Goal: Information Seeking & Learning: Compare options

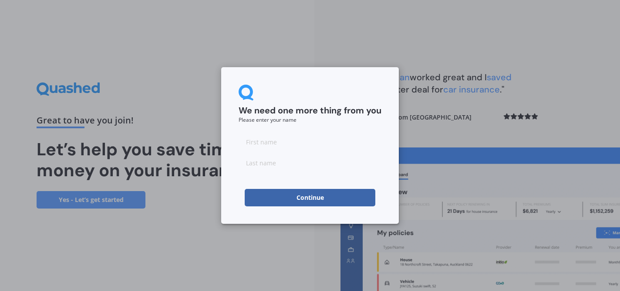
click at [293, 146] on input at bounding box center [310, 141] width 143 height 17
type input "[PERSON_NAME]"
click at [268, 203] on button "Continue" at bounding box center [310, 197] width 131 height 17
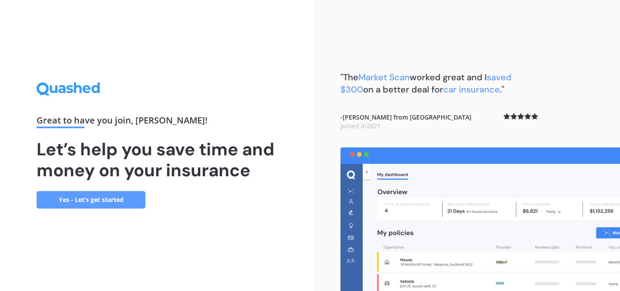
click at [102, 200] on link "Yes - Let’s get started" at bounding box center [91, 199] width 109 height 17
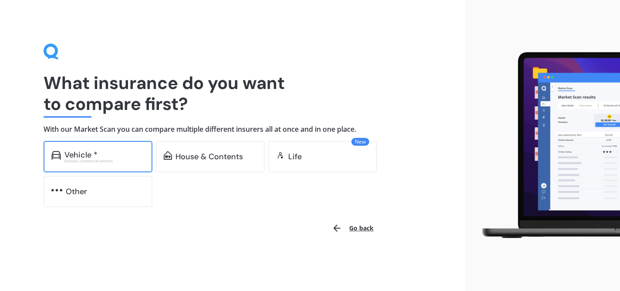
click at [105, 163] on div "Vehicle * Excludes commercial vehicles" at bounding box center [98, 156] width 109 height 31
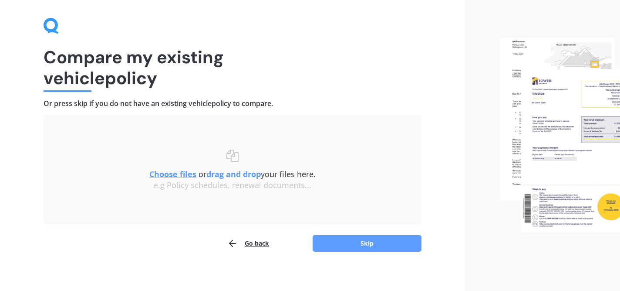
scroll to position [30, 0]
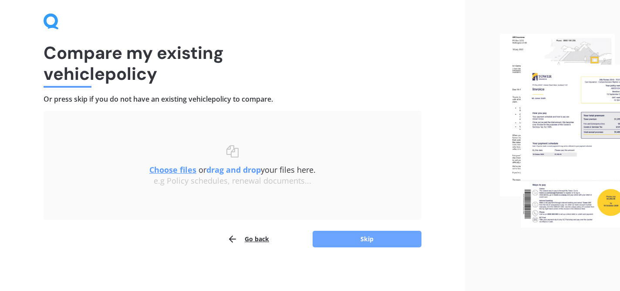
click at [340, 237] on button "Skip" at bounding box center [367, 238] width 109 height 17
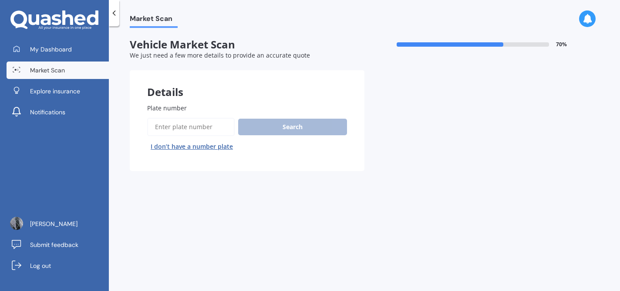
click at [203, 130] on input "Plate number" at bounding box center [191, 127] width 88 height 18
type input "NAS885"
click at [287, 125] on button "Search" at bounding box center [292, 126] width 109 height 17
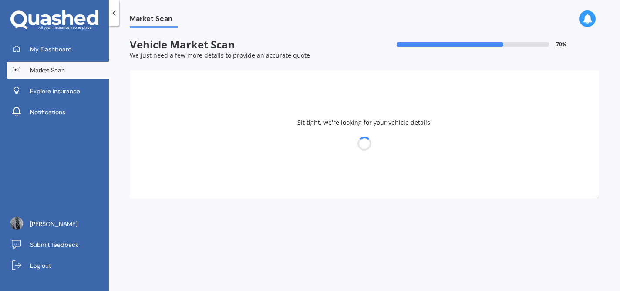
select select "KIA"
select select "NIRO"
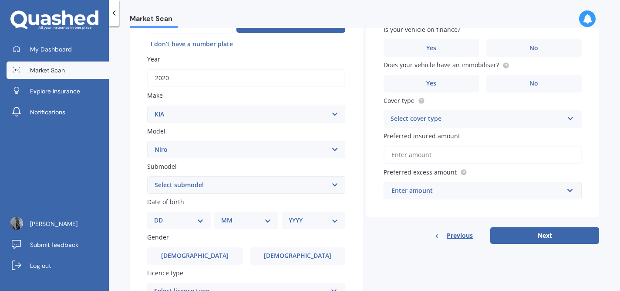
scroll to position [105, 0]
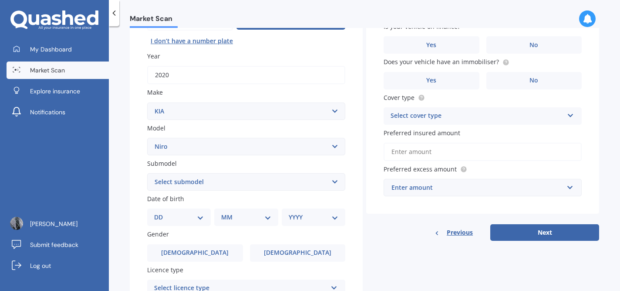
click at [232, 190] on select "Select submodel EARTH 1.6PH/6AM HEV EV EX LTD LTD PHEV WATER 1.6PH/6AM" at bounding box center [246, 181] width 198 height 17
select select "EX"
click at [147, 174] on select "Select submodel EARTH 1.6PH/6AM HEV EV EX LTD LTD PHEV WATER 1.6PH/6AM" at bounding box center [246, 181] width 198 height 17
click at [195, 217] on select "DD 01 02 03 04 05 06 07 08 09 10 11 12 13 14 15 16 17 18 19 20 21 22 23 24 25 2…" at bounding box center [179, 217] width 50 height 10
select select "10"
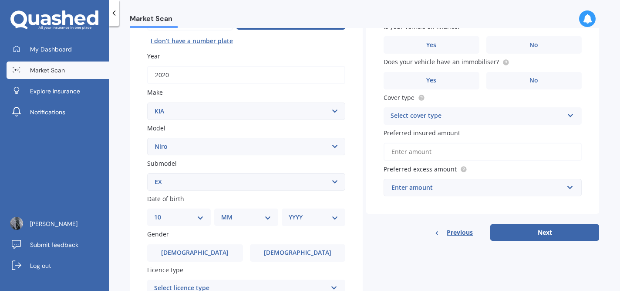
click at [161, 213] on select "DD 01 02 03 04 05 06 07 08 09 10 11 12 13 14 15 16 17 18 19 20 21 22 23 24 25 2…" at bounding box center [179, 217] width 50 height 10
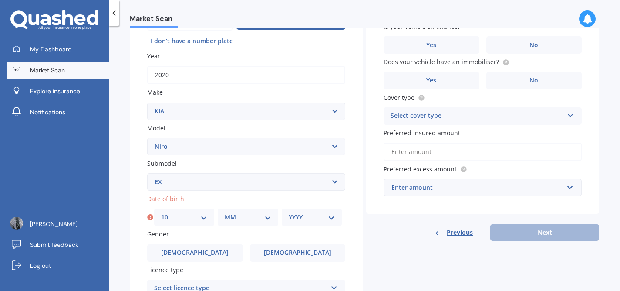
click at [256, 220] on select "MM 01 02 03 04 05 06 07 08 09 10 11 12" at bounding box center [248, 217] width 46 height 10
select select "05"
click at [225, 213] on select "MM 01 02 03 04 05 06 07 08 09 10 11 12" at bounding box center [248, 217] width 46 height 10
click at [301, 222] on select "YYYY 2025 2024 2023 2022 2021 2020 2019 2018 2017 2016 2015 2014 2013 2012 2011…" at bounding box center [312, 217] width 46 height 10
select select "1973"
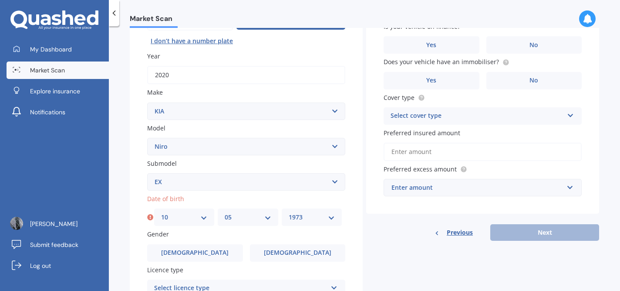
click at [289, 213] on select "YYYY 2025 2024 2023 2022 2021 2020 2019 2018 2017 2016 2015 2014 2013 2012 2011…" at bounding box center [312, 217] width 46 height 10
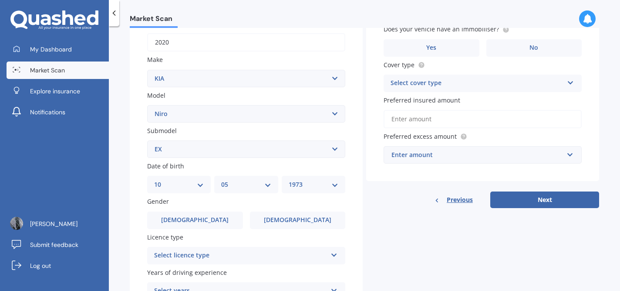
scroll to position [145, 0]
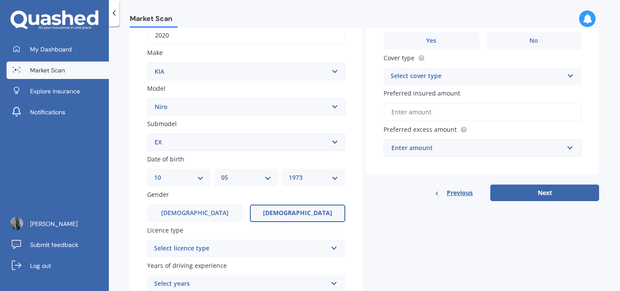
click at [271, 212] on label "[DEMOGRAPHIC_DATA]" at bounding box center [298, 212] width 96 height 17
click at [0, 0] on input "[DEMOGRAPHIC_DATA]" at bounding box center [0, 0] width 0 height 0
click at [247, 250] on div "Select licence type" at bounding box center [240, 248] width 173 height 10
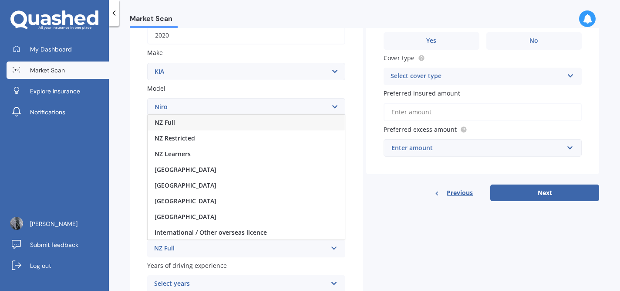
click at [200, 120] on div "NZ Full" at bounding box center [246, 123] width 197 height 16
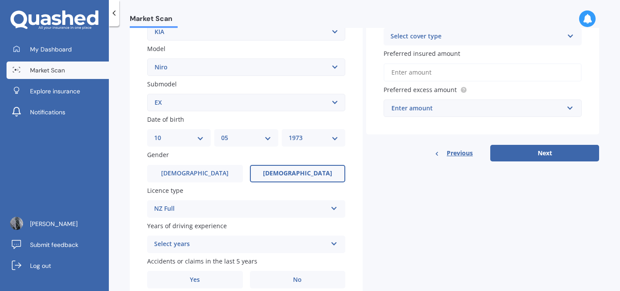
scroll to position [224, 0]
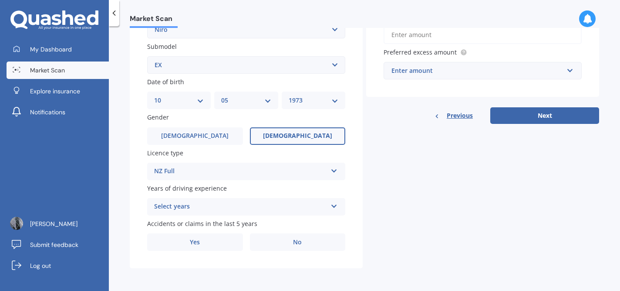
click at [200, 207] on div "Select years" at bounding box center [240, 206] width 173 height 10
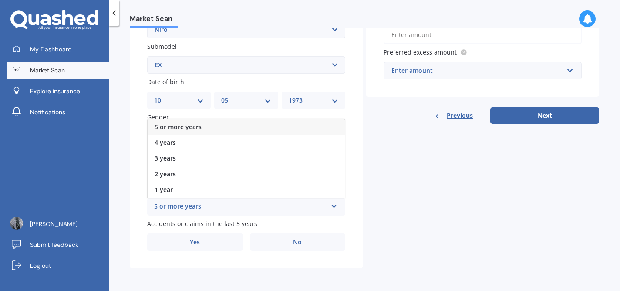
click at [210, 125] on div "5 or more years" at bounding box center [246, 127] width 197 height 16
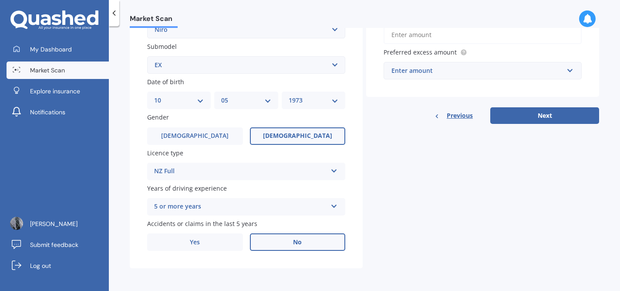
click at [271, 241] on label "No" at bounding box center [298, 241] width 96 height 17
click at [0, 0] on input "No" at bounding box center [0, 0] width 0 height 0
click at [463, 75] on input "text" at bounding box center [480, 70] width 190 height 17
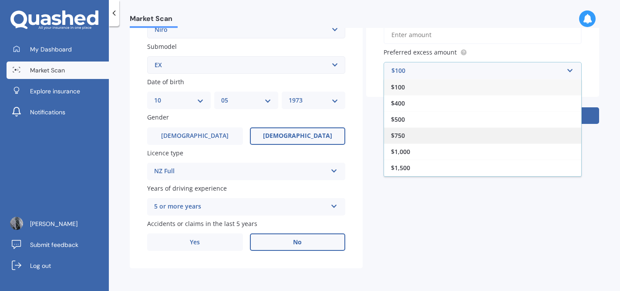
click at [426, 135] on div "$750" at bounding box center [482, 135] width 197 height 16
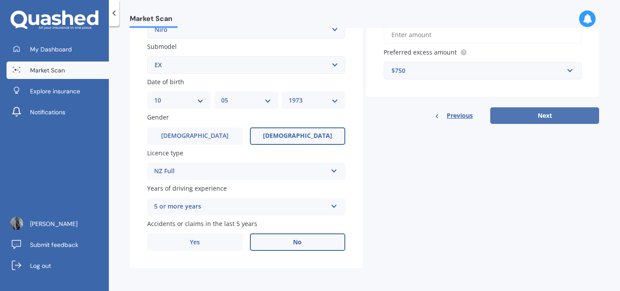
click at [517, 117] on button "Next" at bounding box center [545, 115] width 109 height 17
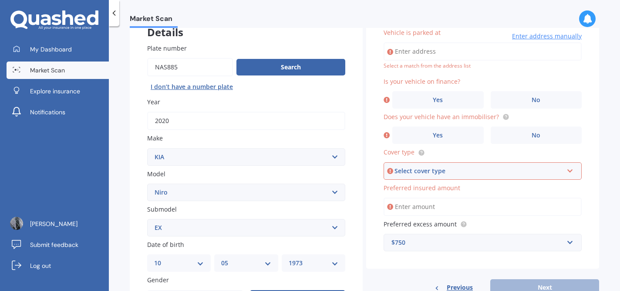
scroll to position [60, 0]
click at [442, 57] on input "Vehicle is parked at" at bounding box center [483, 51] width 198 height 18
type input "[STREET_ADDRESS]"
click at [451, 105] on label "Yes" at bounding box center [438, 99] width 91 height 17
click at [0, 0] on input "Yes" at bounding box center [0, 0] width 0 height 0
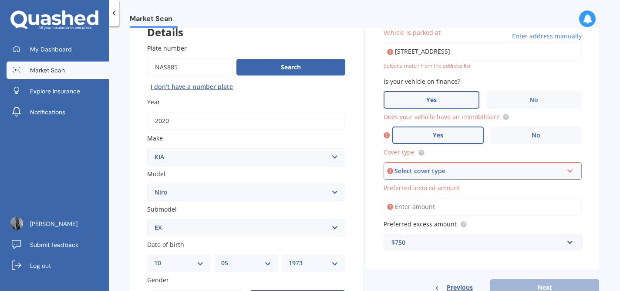
click at [467, 139] on label "Yes" at bounding box center [438, 134] width 91 height 17
click at [0, 0] on input "Yes" at bounding box center [0, 0] width 0 height 0
click at [454, 172] on div "Select cover type" at bounding box center [479, 171] width 169 height 10
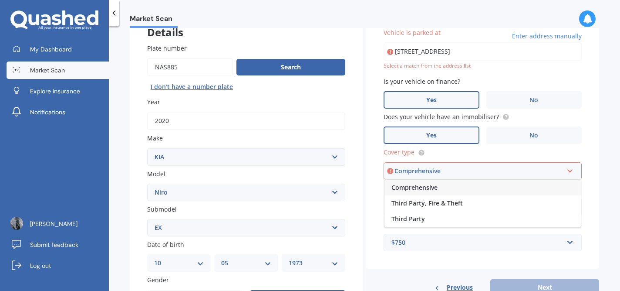
click at [443, 186] on div "Comprehensive" at bounding box center [483, 187] width 196 height 16
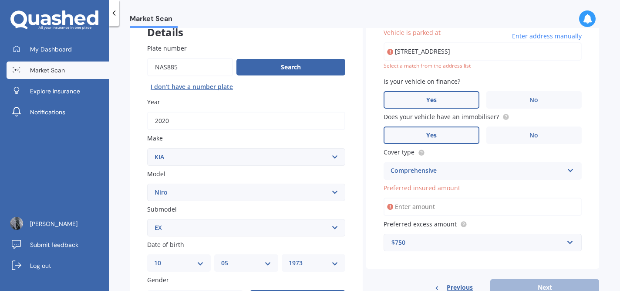
click at [495, 211] on input "Preferred insured amount" at bounding box center [483, 206] width 198 height 18
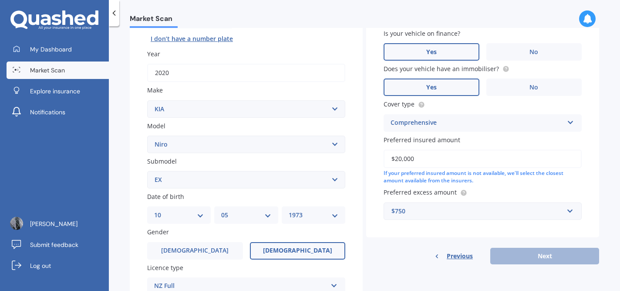
scroll to position [113, 0]
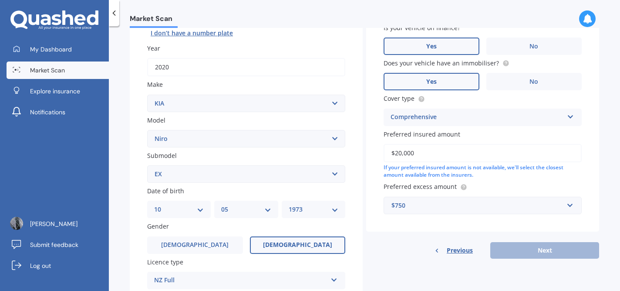
click at [399, 154] on input "$20,000" at bounding box center [483, 153] width 198 height 18
click at [436, 201] on div "$750" at bounding box center [478, 205] width 172 height 10
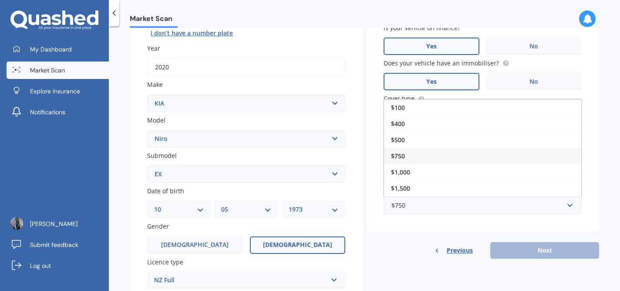
click at [593, 148] on div "Vehicle is parked at [STREET_ADDRESS] Enter address manually Select a match fro…" at bounding box center [482, 94] width 233 height 274
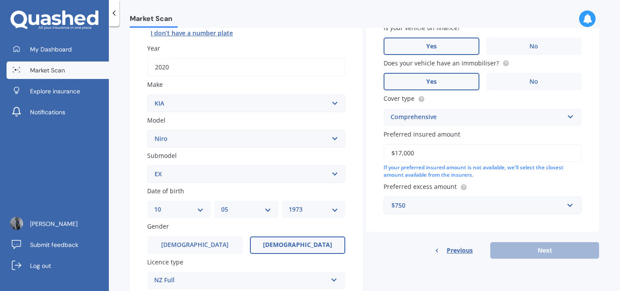
click at [488, 154] on input "$17,000" at bounding box center [483, 153] width 198 height 18
click at [514, 254] on div "Previous Next" at bounding box center [482, 250] width 233 height 17
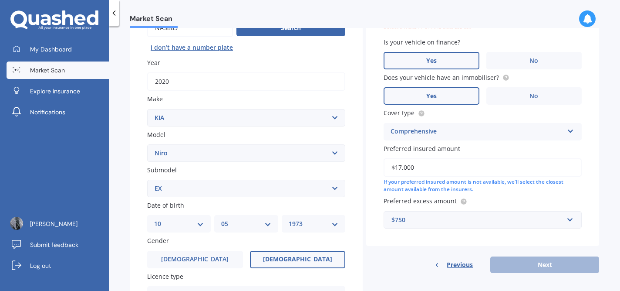
scroll to position [98, 0]
click at [400, 168] on input "$17,000" at bounding box center [483, 168] width 198 height 18
click at [552, 268] on div "Previous Next" at bounding box center [482, 265] width 233 height 17
click at [399, 169] on input "$19,000" at bounding box center [483, 168] width 198 height 18
click at [484, 200] on label "Preferred excess amount" at bounding box center [481, 201] width 195 height 9
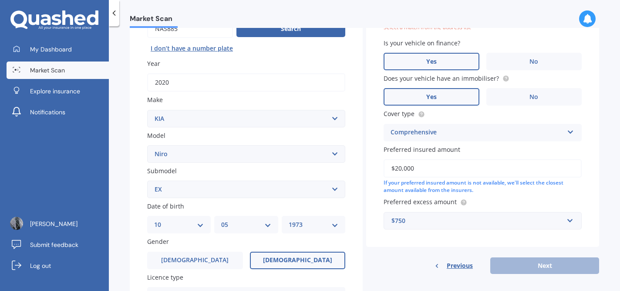
click at [514, 264] on div "Previous Next" at bounding box center [482, 265] width 233 height 17
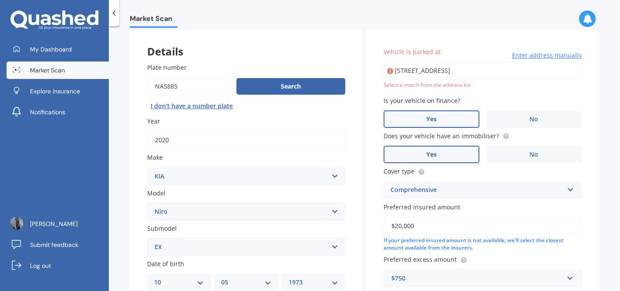
scroll to position [43, 0]
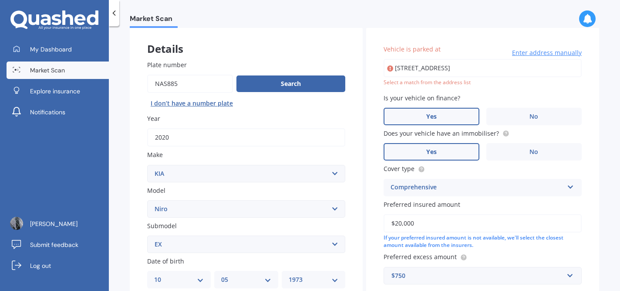
click at [399, 222] on input "$20,000" at bounding box center [483, 223] width 198 height 18
type input "$17,000"
click at [407, 67] on input "[STREET_ADDRESS]" at bounding box center [483, 68] width 198 height 18
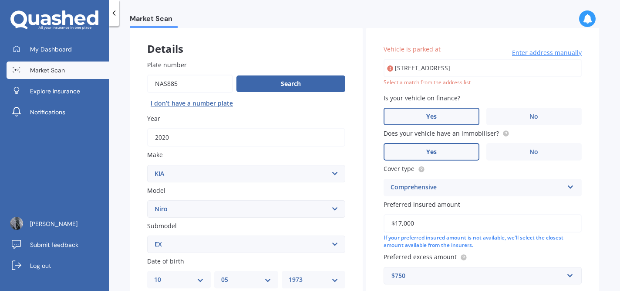
click at [407, 67] on input "[STREET_ADDRESS]" at bounding box center [483, 68] width 198 height 18
type input "[STREET_ADDRESS]"
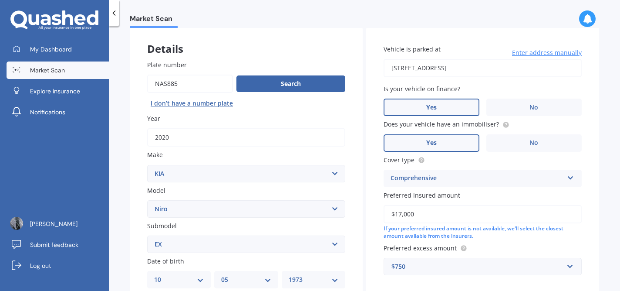
scroll to position [224, 0]
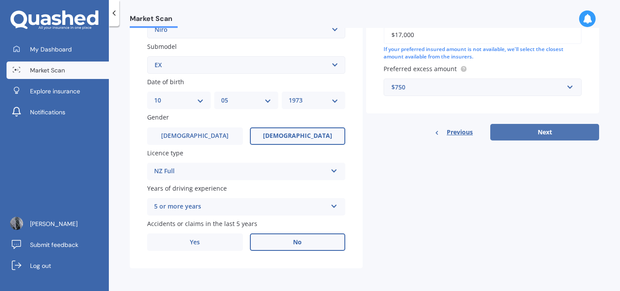
click at [543, 125] on button "Next" at bounding box center [545, 132] width 109 height 17
select select "10"
select select "05"
select select "1973"
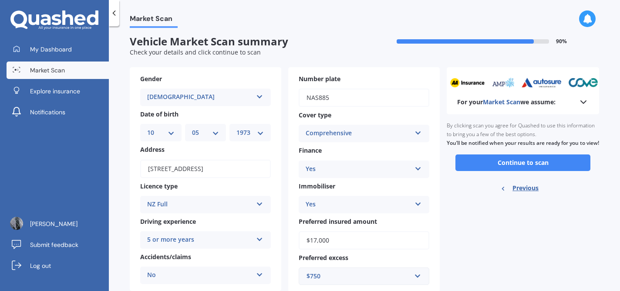
scroll to position [0, 0]
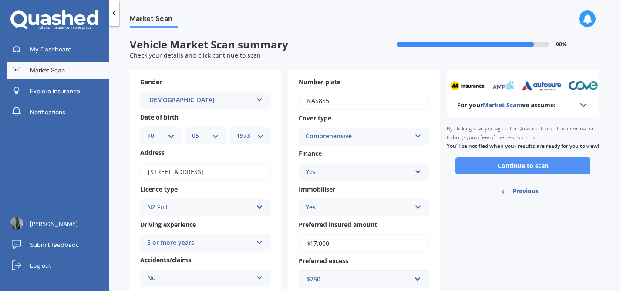
click at [504, 173] on button "Continue to scan" at bounding box center [523, 165] width 135 height 17
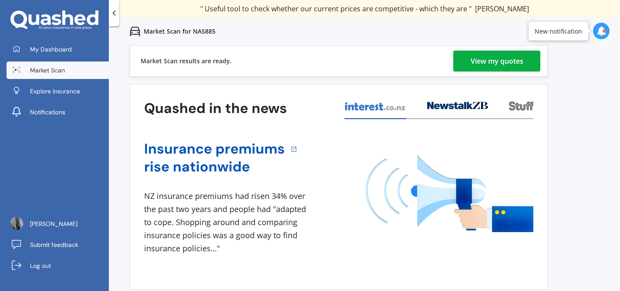
click at [475, 60] on div "View my quotes" at bounding box center [497, 61] width 53 height 21
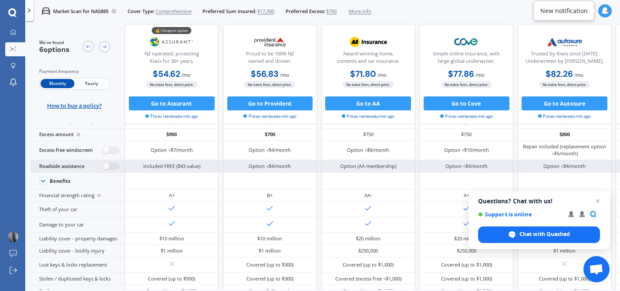
scroll to position [15, 0]
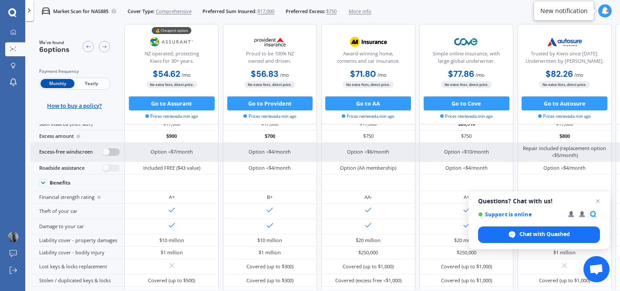
click at [105, 152] on label at bounding box center [111, 151] width 17 height 7
radio input "true"
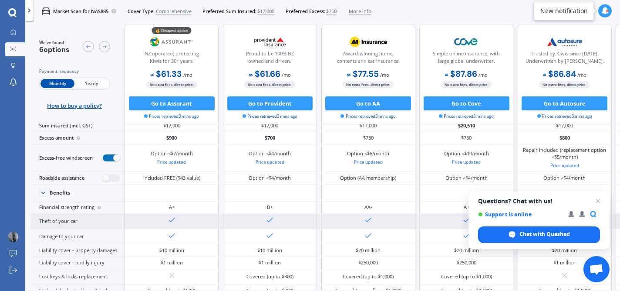
scroll to position [0, 0]
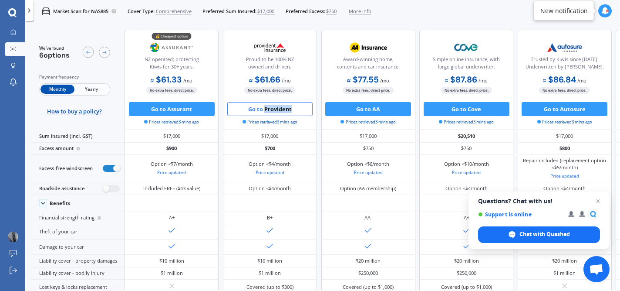
click at [265, 109] on button "Go to Provident" at bounding box center [270, 109] width 86 height 14
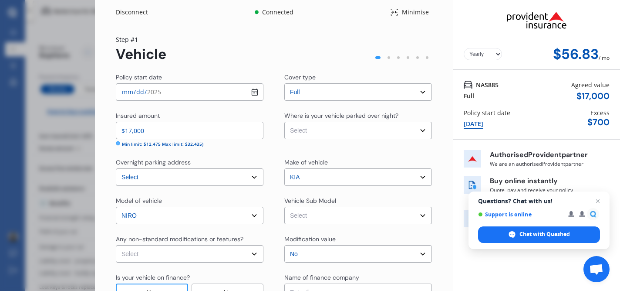
select select "Monthly"
click at [252, 92] on input "[DATE]" at bounding box center [190, 91] width 148 height 17
type input "[DATE]"
click at [323, 130] on select "Select Garage (fully enclosed) Off Street Parking Other" at bounding box center [358, 130] width 148 height 17
select select "OFF-STREET"
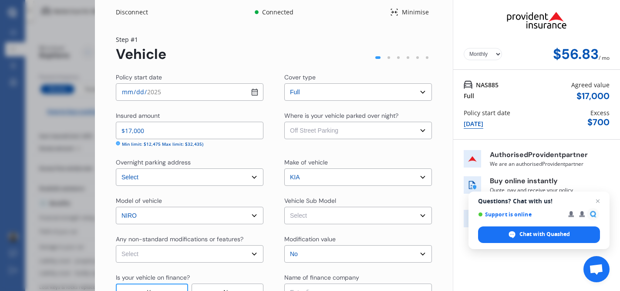
click at [284, 122] on select "Select Garage (fully enclosed) Off Street Parking Other" at bounding box center [358, 130] width 148 height 17
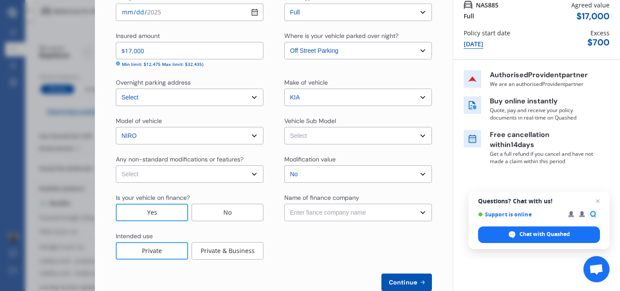
scroll to position [81, 0]
click at [311, 134] on select "Select Niro Hybrid SX Wagon 5dr DCT 6sp 1.6i/32kW Hybrid MY20" at bounding box center [358, 134] width 148 height 17
select select "NZVKIA_2020AECE"
click at [284, 126] on select "Select Niro Hybrid SX Wagon 5dr DCT 6sp 1.6i/32kW Hybrid MY20" at bounding box center [358, 134] width 148 height 17
click at [300, 175] on select "Select No Up to $4000 Up to $6000 Greater than $6000" at bounding box center [358, 172] width 148 height 17
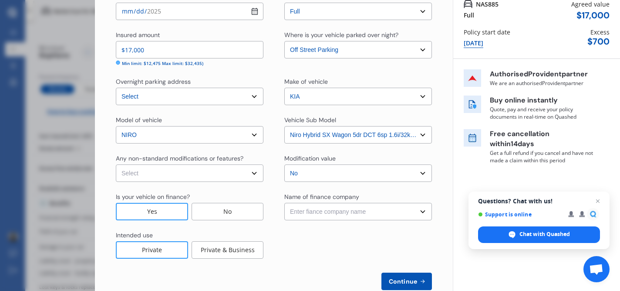
click at [284, 164] on select "Select No Up to $4000 Up to $6000 Greater than $6000" at bounding box center [358, 172] width 148 height 17
click at [226, 167] on select "Select None [MEDICAL_DATA] System(NOS) Roll Cage Full Racing Harness" at bounding box center [190, 172] width 148 height 17
select select "none"
click at [116, 164] on select "Select None [MEDICAL_DATA] System(NOS) Roll Cage Full Racing Harness" at bounding box center [190, 172] width 148 height 17
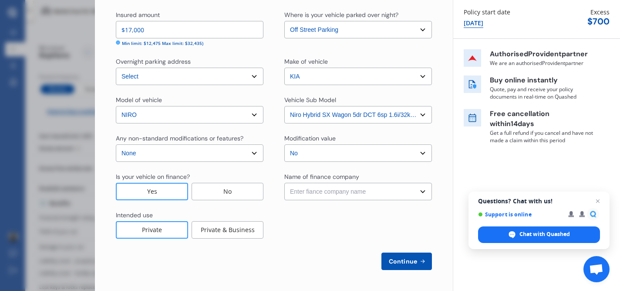
click at [321, 194] on select "Enter fiance company name 24/7 Finance AA Finance Limited Acclaim Finance Activ…" at bounding box center [358, 191] width 148 height 17
click at [323, 186] on select "Enter fiance company name 24/7 Finance AA Finance Limited Acclaim Finance Activ…" at bounding box center [358, 191] width 148 height 17
click at [346, 193] on select "Enter fiance company name 24/7 Finance AA Finance Limited Acclaim Finance Activ…" at bounding box center [358, 191] width 148 height 17
click at [412, 257] on span "Continue" at bounding box center [403, 260] width 32 height 7
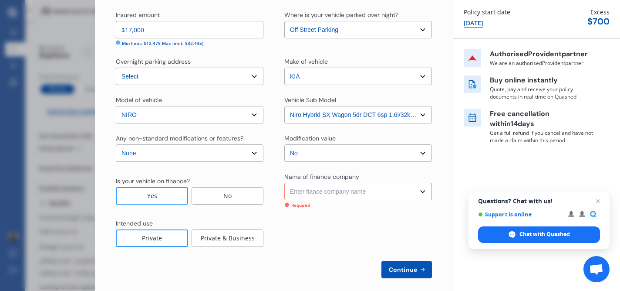
click at [371, 193] on select "Enter fiance company name 24/7 Finance AA Finance Limited Acclaim Finance Activ…" at bounding box center [358, 191] width 148 height 17
select select "FC0204"
click at [284, 183] on select "Enter fiance company name 24/7 Finance AA Finance Limited Acclaim Finance Activ…" at bounding box center [358, 191] width 148 height 17
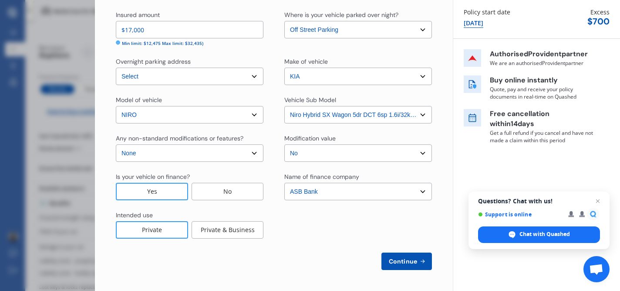
click at [399, 261] on span "Continue" at bounding box center [403, 260] width 32 height 7
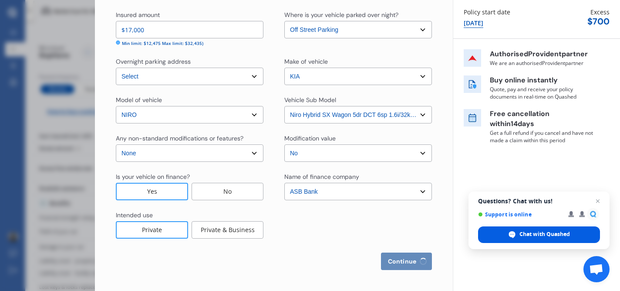
click at [516, 233] on div "Chat with Quashed" at bounding box center [539, 234] width 122 height 17
select select "10"
select select "05"
select select "1973"
select select "NZ_FULL"
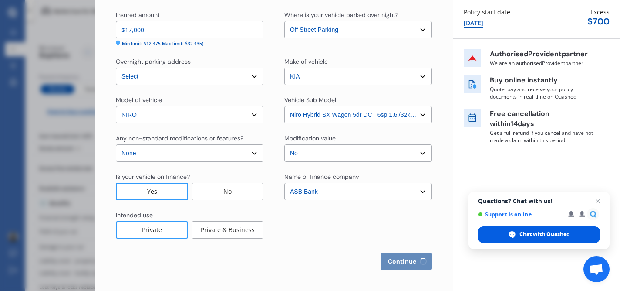
select select "0"
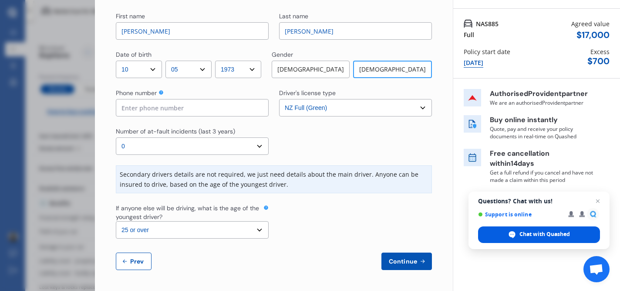
scroll to position [0, 0]
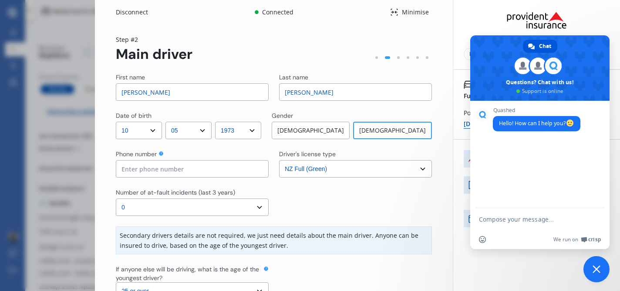
click at [466, 260] on div "Yearly Monthly $58.61 / mo NAS885 Full Agreed value $ 17,000 Policy start date …" at bounding box center [536, 176] width 167 height 352
click at [447, 24] on div "Yearly Monthly $58.61 / mo Step # 2 Main driver First name [PERSON_NAME] Last n…" at bounding box center [274, 187] width 358 height 327
click at [597, 269] on span "Close chat" at bounding box center [597, 269] width 8 height 8
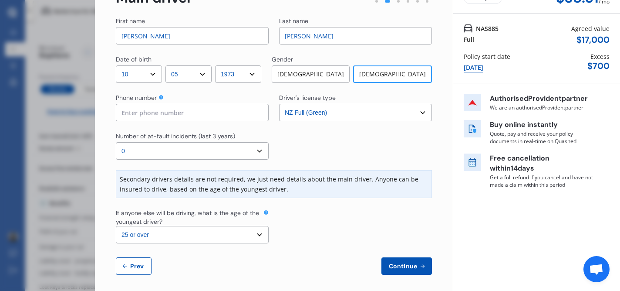
scroll to position [61, 0]
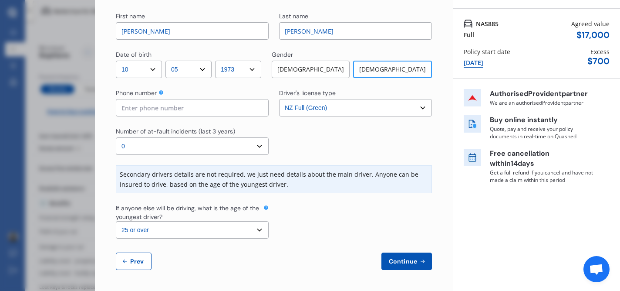
click at [255, 230] on select "Select the age of the youngest driver. 16 17 18 19 20 21 22 23 24 25 or over" at bounding box center [192, 229] width 153 height 17
select select "19"
click at [116, 221] on select "Select the age of the youngest driver. 16 17 18 19 20 21 22 23 24 25 or over" at bounding box center [192, 229] width 153 height 17
click at [396, 262] on span "Continue" at bounding box center [403, 260] width 32 height 7
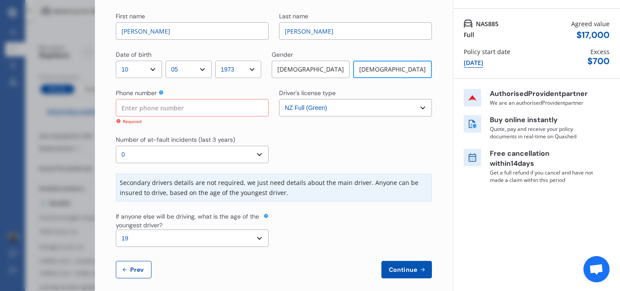
click at [182, 110] on input at bounding box center [192, 107] width 153 height 17
type input "0275300345"
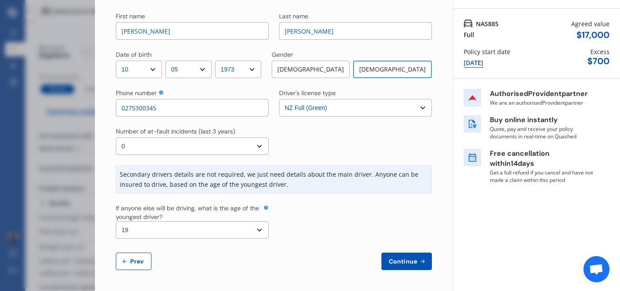
click at [258, 149] on select "Select number of at-fault incidents (last 3 years) 0 1 2 3 4 5 or more" at bounding box center [192, 145] width 153 height 17
click at [116, 137] on select "Select number of at-fault incidents (last 3 years) 0 1 2 3 4 5 or more" at bounding box center [192, 145] width 153 height 17
click at [258, 142] on select "Select number of at-fault incidents (last 3 years) 0 1 2 3 4 5 or more" at bounding box center [192, 145] width 153 height 17
select select "0"
click at [116, 137] on select "Select number of at-fault incidents (last 3 years) 0 1 2 3 4 5 or more" at bounding box center [192, 145] width 153 height 17
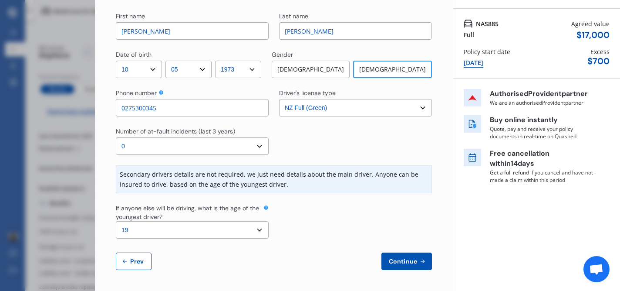
click at [402, 258] on span "Continue" at bounding box center [403, 260] width 32 height 7
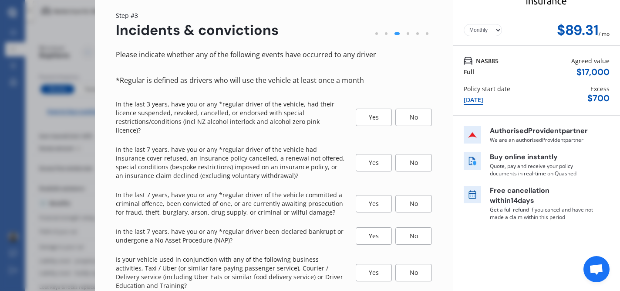
scroll to position [24, 0]
click at [412, 115] on div "No" at bounding box center [414, 116] width 37 height 17
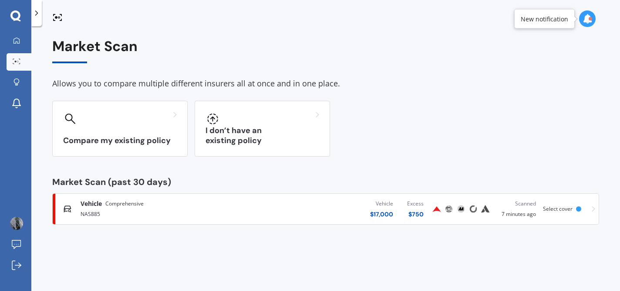
click at [559, 208] on span "Select cover" at bounding box center [558, 208] width 30 height 7
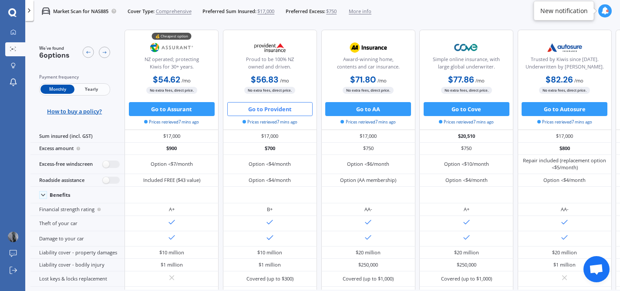
click at [270, 111] on button "Go to Provident" at bounding box center [270, 109] width 86 height 14
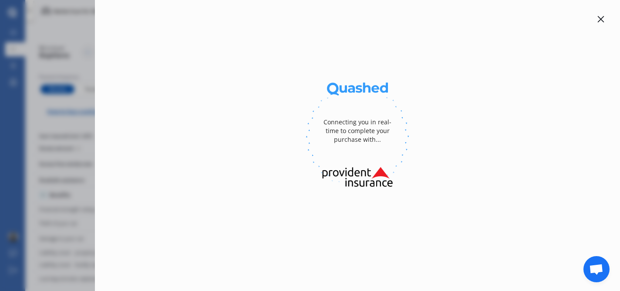
select select "10"
select select "05"
select select "1973"
select select "NZ_FULL"
select select "0"
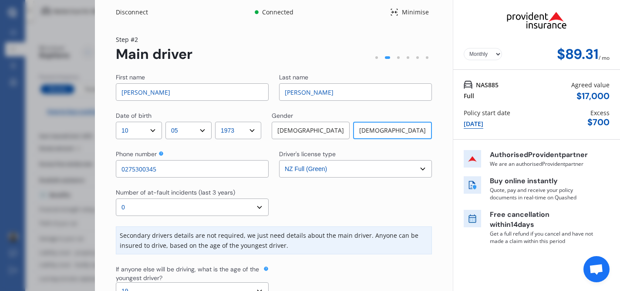
click at [376, 57] on div at bounding box center [377, 57] width 3 height 3
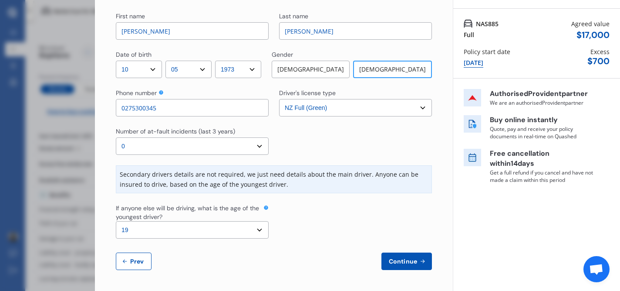
scroll to position [61, 0]
click at [258, 227] on select "Select the age of the youngest driver. 16 17 18 19 20 21 22 23 24 25 or over" at bounding box center [192, 229] width 153 height 17
select select "25"
click at [116, 221] on select "Select the age of the youngest driver. 16 17 18 19 20 21 22 23 24 25 or over" at bounding box center [192, 229] width 153 height 17
click at [397, 261] on span "Continue" at bounding box center [403, 260] width 32 height 7
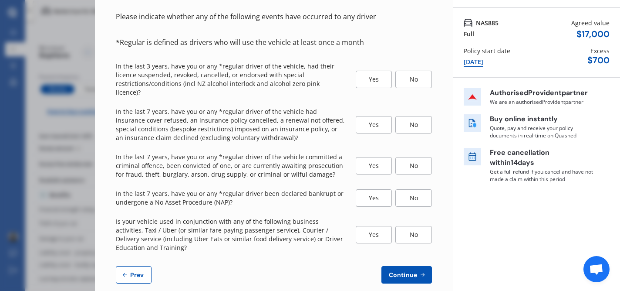
scroll to position [63, 0]
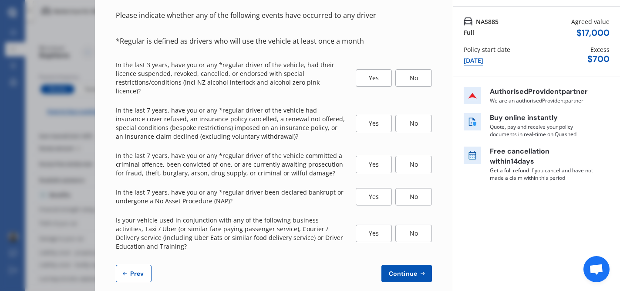
click at [411, 78] on div "No" at bounding box center [414, 77] width 37 height 17
click at [413, 118] on div "No" at bounding box center [414, 123] width 37 height 17
click at [410, 159] on div "No" at bounding box center [414, 164] width 37 height 17
click at [409, 190] on div "No" at bounding box center [414, 196] width 37 height 17
click at [407, 224] on div "No" at bounding box center [414, 232] width 37 height 17
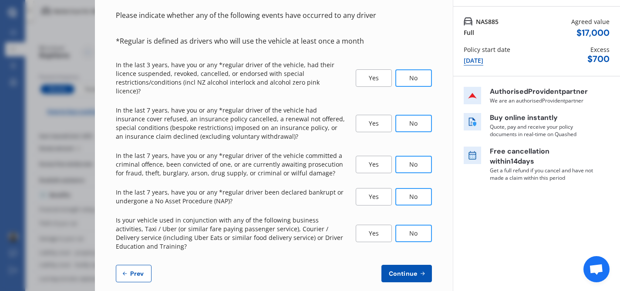
click at [399, 270] on span "Continue" at bounding box center [403, 273] width 32 height 7
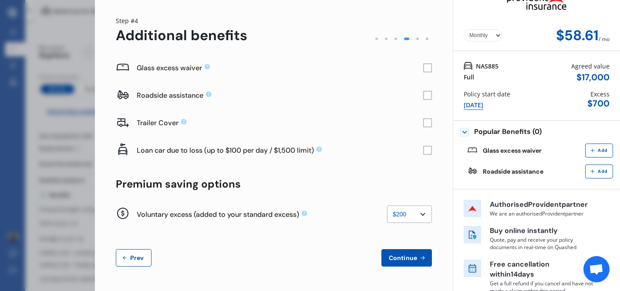
scroll to position [21, 0]
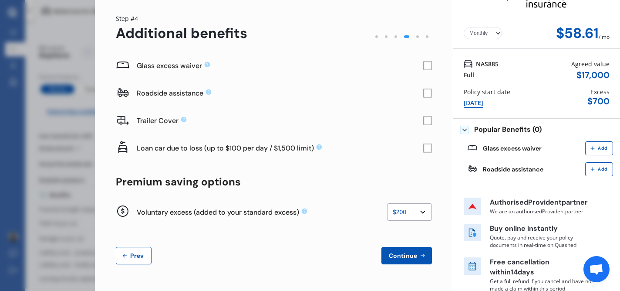
click at [426, 66] on rect at bounding box center [427, 65] width 9 height 9
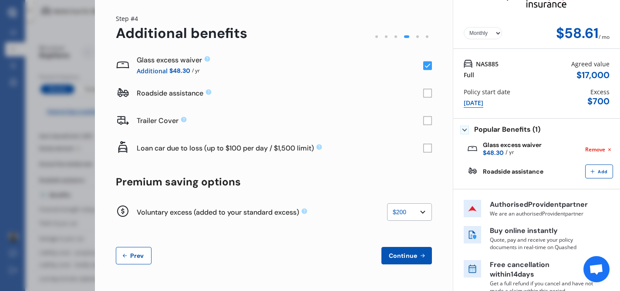
click at [418, 211] on select "None $200 $450 $700 $950 $1,200 $1,700" at bounding box center [409, 211] width 45 height 17
select select "0"
click at [387, 203] on select "None $200 $450 $700 $950 $1,200 $1,700" at bounding box center [409, 211] width 45 height 17
click at [396, 254] on span "Continue" at bounding box center [403, 255] width 32 height 7
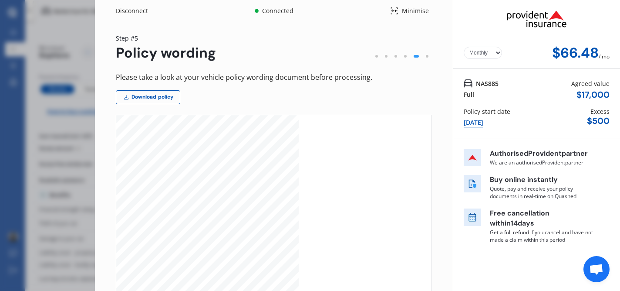
scroll to position [0, 0]
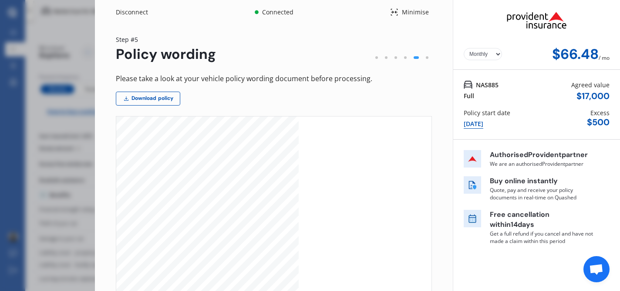
click at [404, 58] on div at bounding box center [405, 57] width 3 height 3
click at [392, 55] on div at bounding box center [396, 58] width 10 height 10
click at [404, 58] on div at bounding box center [405, 57] width 3 height 3
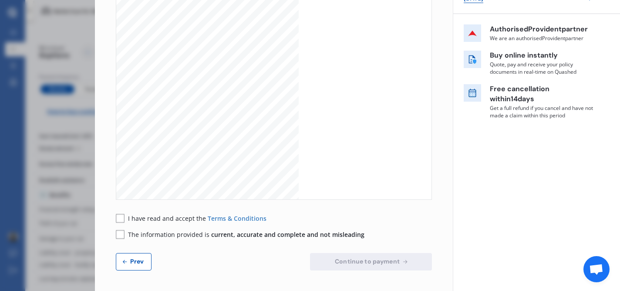
click at [129, 262] on span "Prev" at bounding box center [137, 260] width 17 height 7
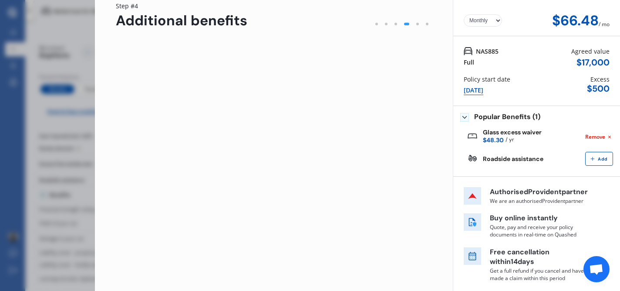
scroll to position [33, 0]
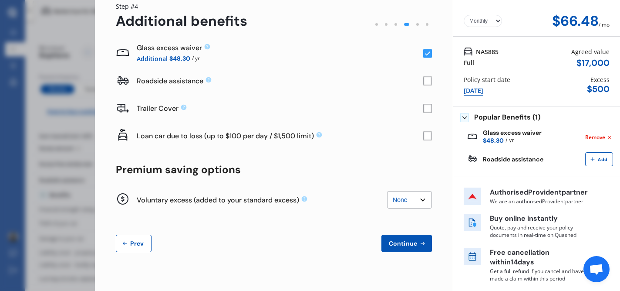
click at [406, 194] on select "None $200 $450 $700 $950 $1,200 $1,700" at bounding box center [409, 199] width 45 height 17
select select "200"
click at [387, 191] on select "None $200 $450 $700 $950 $1,200 $1,700" at bounding box center [409, 199] width 45 height 17
click at [403, 244] on span "Continue" at bounding box center [403, 243] width 32 height 7
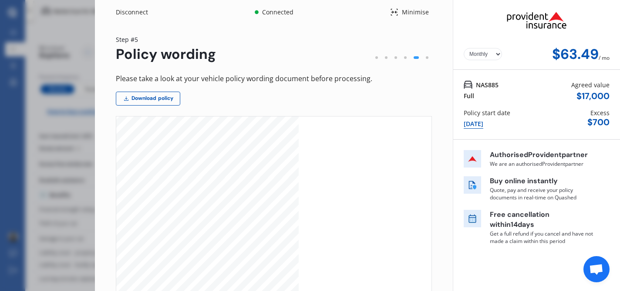
scroll to position [125, 0]
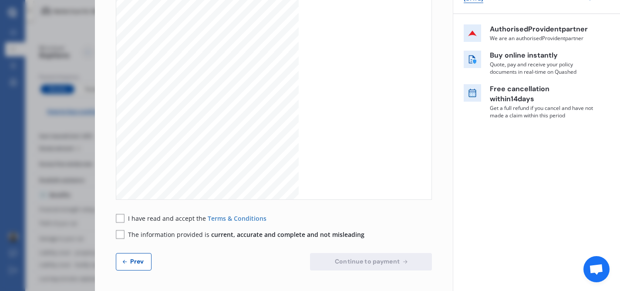
click at [132, 262] on span "Prev" at bounding box center [137, 260] width 17 height 7
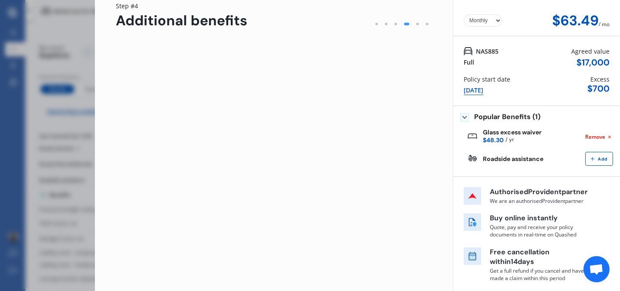
scroll to position [33, 0]
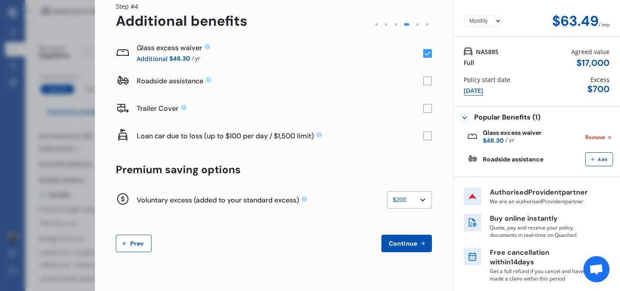
click at [417, 199] on select "None $200 $450 $700 $950 $1,200 $1,700" at bounding box center [409, 199] width 45 height 17
select select "0"
click at [387, 191] on select "None $200 $450 $700 $950 $1,200 $1,700" at bounding box center [409, 199] width 45 height 17
click at [403, 244] on span "Continue" at bounding box center [403, 243] width 32 height 7
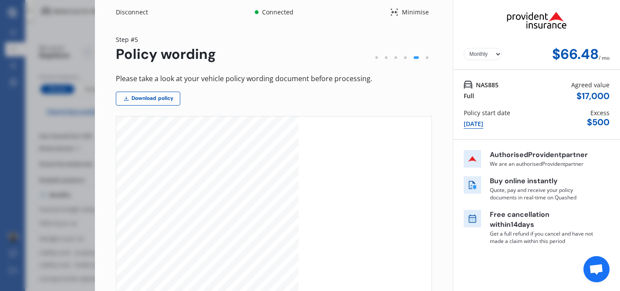
scroll to position [86, 0]
click at [484, 125] on div "[DATE]" at bounding box center [474, 124] width 20 height 10
select select "full"
select select "OFF-STREET"
select select "[STREET_ADDRESS]"
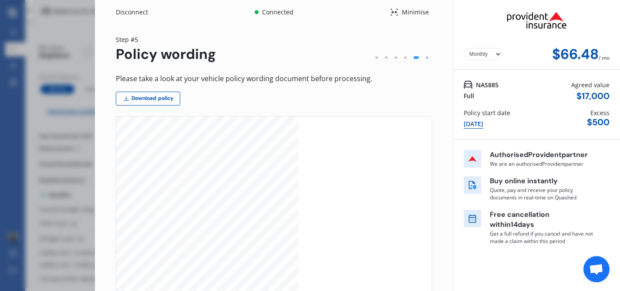
select select "KIA"
select select "NIRO"
select select "NZVKIA_2020AECE"
select select "none"
select select "NO"
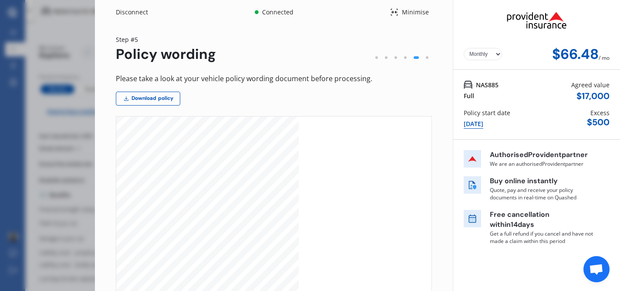
select select "FC0204"
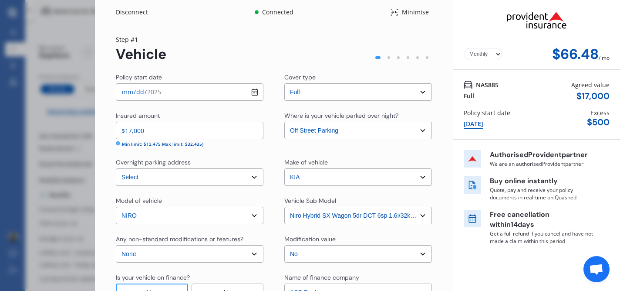
click at [254, 92] on input "[DATE]" at bounding box center [190, 91] width 148 height 17
type input "[DATE]"
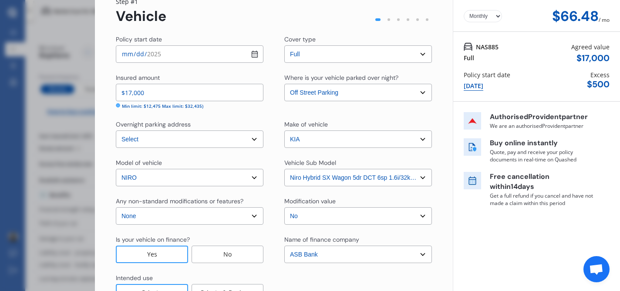
scroll to position [101, 0]
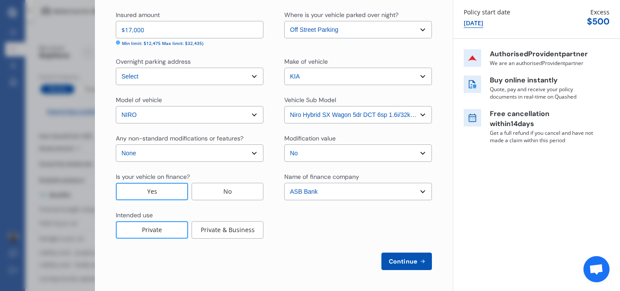
click at [399, 261] on span "Continue" at bounding box center [403, 260] width 32 height 7
select select "10"
select select "05"
select select "1973"
select select "NZ_FULL"
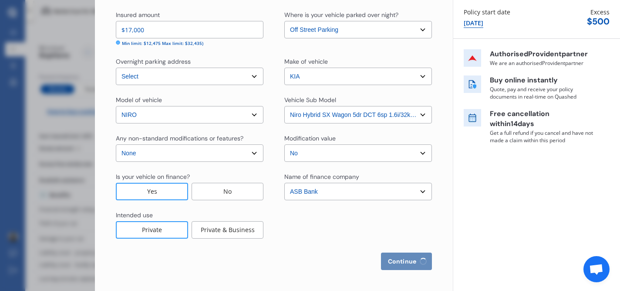
select select "0"
select select "25"
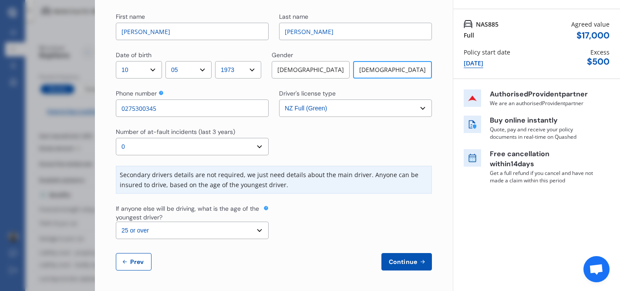
scroll to position [61, 0]
click at [403, 262] on span "Continue" at bounding box center [403, 260] width 32 height 7
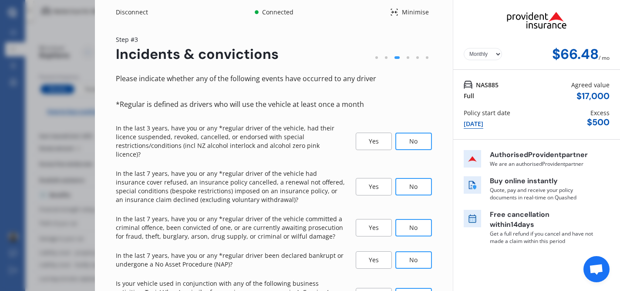
scroll to position [67, 0]
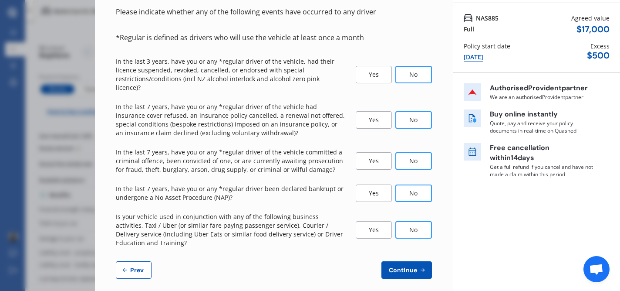
click at [403, 266] on span "Continue" at bounding box center [403, 269] width 32 height 7
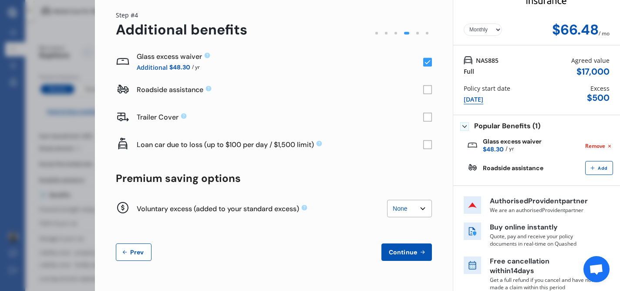
scroll to position [33, 0]
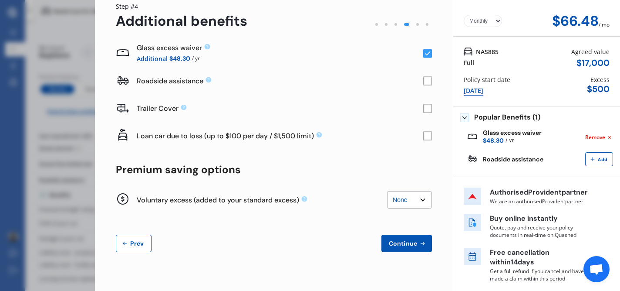
click at [58, 129] on div "Disconnect Connected Minimise Yearly Monthly $66.48 / mo Step # 4 Additional be…" at bounding box center [310, 145] width 620 height 291
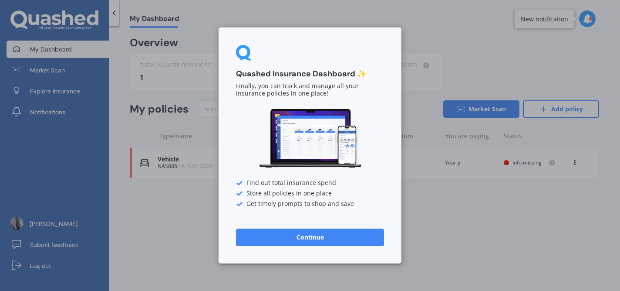
click at [309, 238] on button "Continue" at bounding box center [310, 236] width 148 height 17
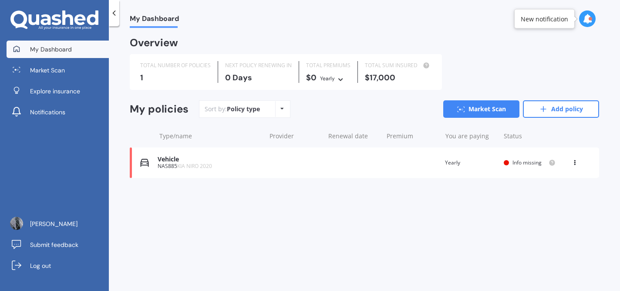
click at [578, 166] on div "View option View policy Delete" at bounding box center [576, 162] width 8 height 9
click at [551, 199] on div "Delete" at bounding box center [556, 196] width 86 height 17
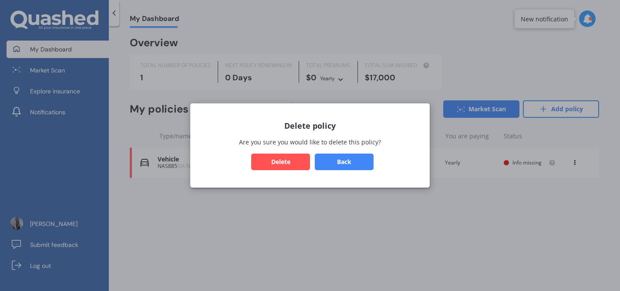
click at [293, 159] on button "Delete" at bounding box center [280, 161] width 59 height 17
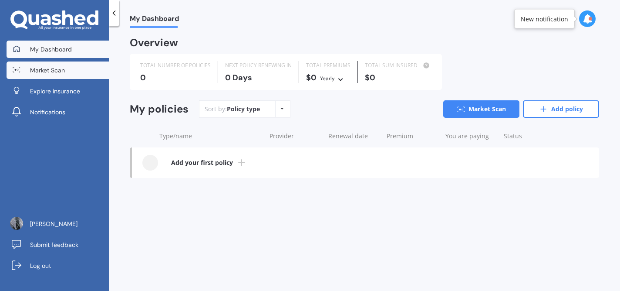
click at [61, 71] on span "Market Scan" at bounding box center [47, 70] width 35 height 9
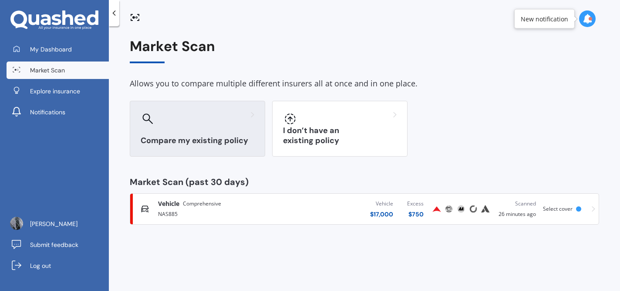
click at [235, 133] on div "Compare my existing policy" at bounding box center [197, 129] width 135 height 56
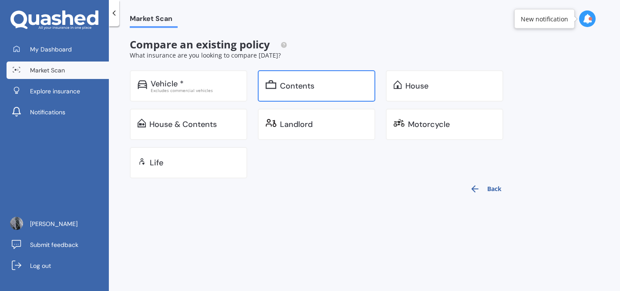
click at [308, 96] on div "Contents" at bounding box center [317, 85] width 118 height 31
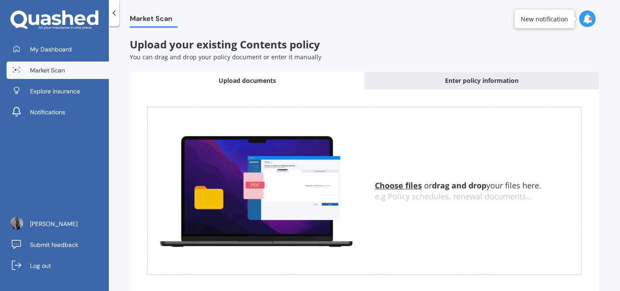
scroll to position [38, 0]
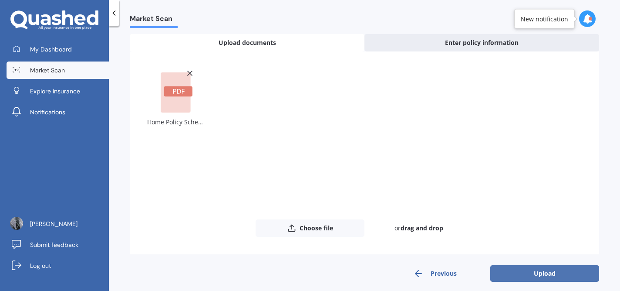
click at [535, 272] on button "Upload" at bounding box center [545, 273] width 109 height 17
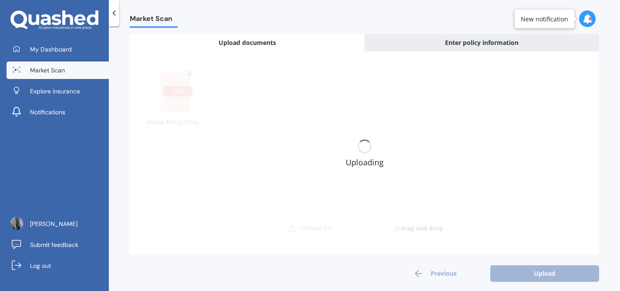
scroll to position [0, 0]
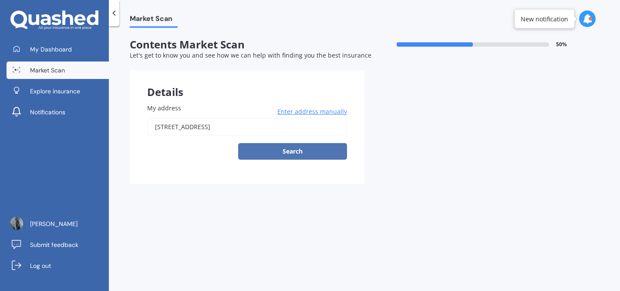
click at [297, 156] on button "Search" at bounding box center [292, 151] width 109 height 17
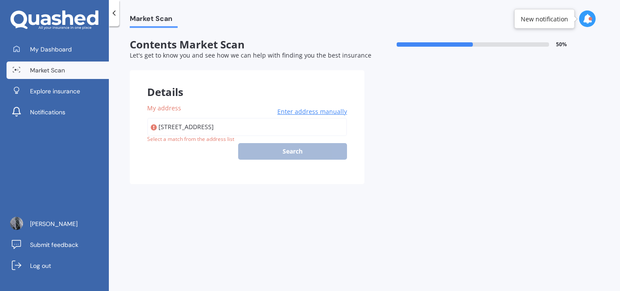
type input "[STREET_ADDRESS]"
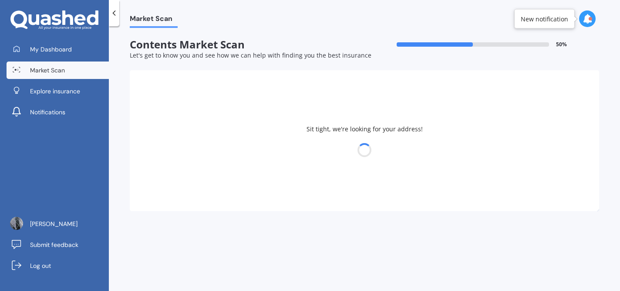
select select "10"
select select "05"
select select "1973"
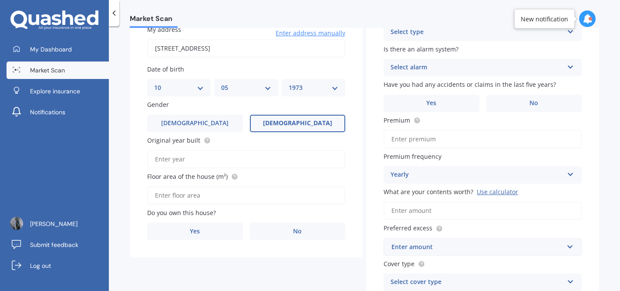
scroll to position [79, 0]
click at [240, 160] on input "Original year built" at bounding box center [246, 158] width 198 height 18
type input "1920"
click at [227, 196] on input "Floor area of the house (m²)" at bounding box center [246, 195] width 198 height 18
type input "130"
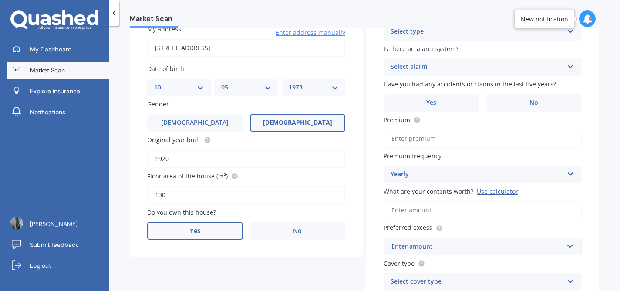
click at [213, 230] on label "Yes" at bounding box center [195, 230] width 96 height 17
click at [0, 0] on input "Yes" at bounding box center [0, 0] width 0 height 0
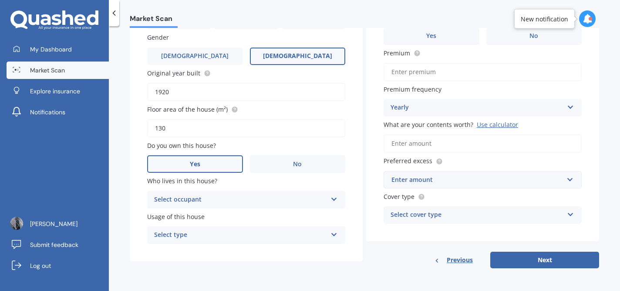
scroll to position [146, 0]
click at [213, 201] on div "Select occupant" at bounding box center [240, 199] width 173 height 10
click at [200, 215] on div "Owner" at bounding box center [246, 217] width 197 height 16
click at [195, 240] on div "Select type" at bounding box center [240, 235] width 173 height 10
click at [186, 253] on span "Permanent" at bounding box center [171, 251] width 33 height 8
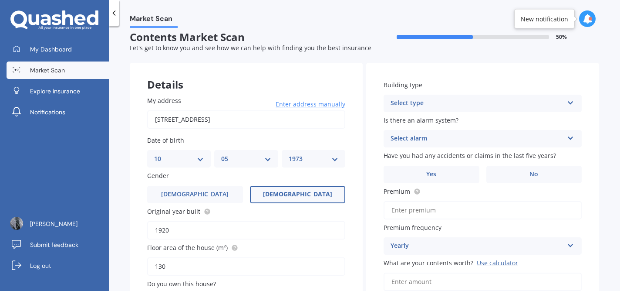
scroll to position [7, 0]
click at [424, 102] on div "Select type" at bounding box center [477, 103] width 173 height 10
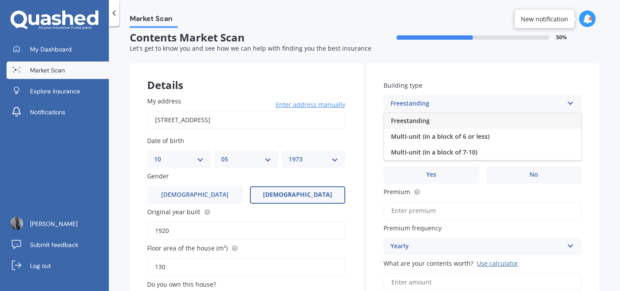
click at [426, 116] on div "Freestanding" at bounding box center [482, 121] width 197 height 16
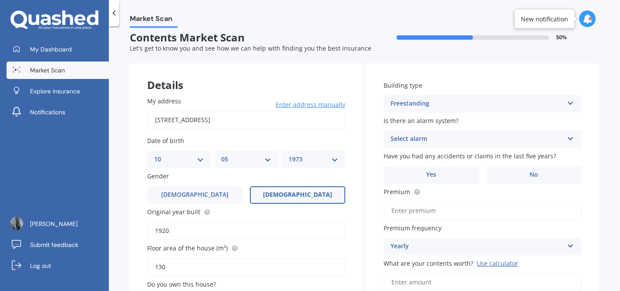
click at [423, 142] on div "Select alarm" at bounding box center [477, 139] width 173 height 10
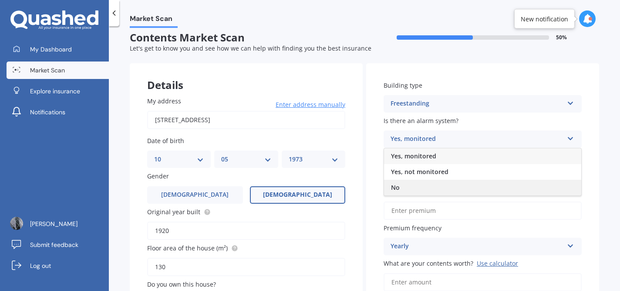
click at [399, 190] on div "No" at bounding box center [482, 187] width 197 height 16
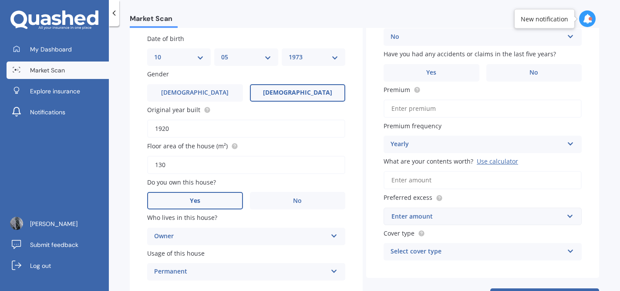
scroll to position [113, 0]
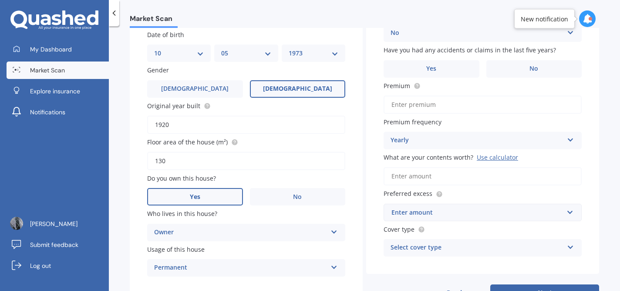
click at [452, 102] on input "Premium" at bounding box center [483, 104] width 198 height 18
click at [408, 101] on input "Premium" at bounding box center [483, 104] width 198 height 18
type input "$410.76"
click at [438, 181] on input "What are your contents worth? Use calculator" at bounding box center [483, 176] width 198 height 18
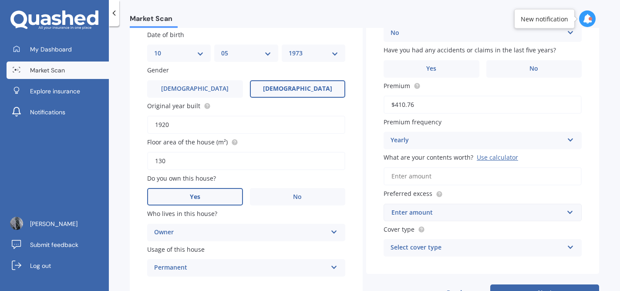
click at [589, 155] on div "Building type Freestanding Freestanding Multi-unit (in a block of 6 or less) Mu…" at bounding box center [482, 115] width 233 height 316
click at [454, 213] on div "Enter amount" at bounding box center [478, 212] width 172 height 10
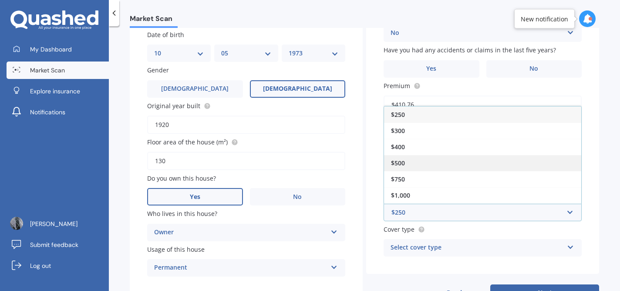
click at [429, 160] on div "$500" at bounding box center [482, 163] width 197 height 16
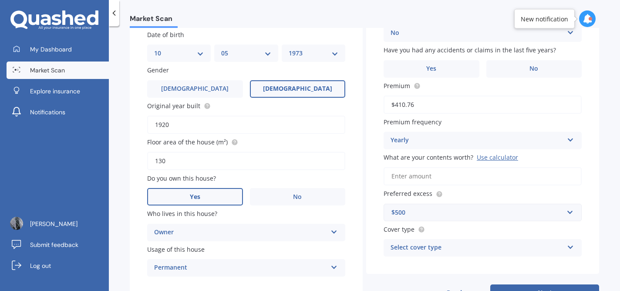
click at [454, 250] on div "Select cover type" at bounding box center [477, 247] width 173 height 10
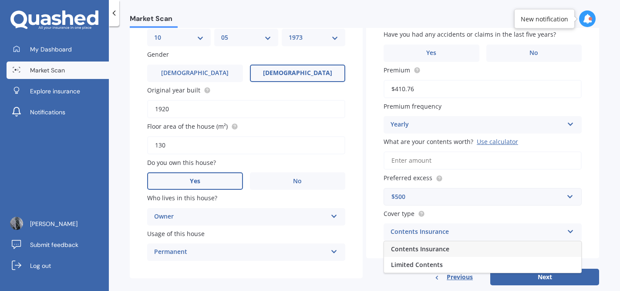
scroll to position [147, 0]
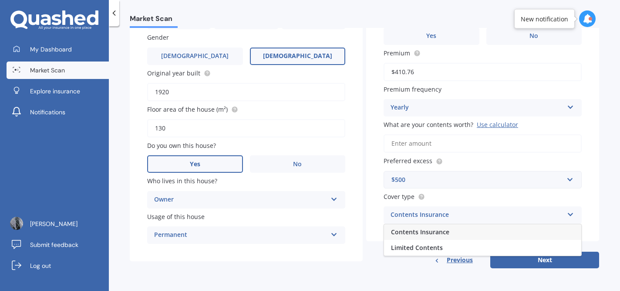
click at [452, 236] on div "Contents Insurance" at bounding box center [482, 232] width 197 height 16
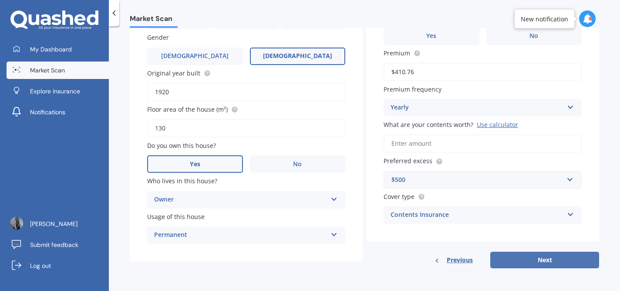
click at [552, 259] on button "Next" at bounding box center [545, 259] width 109 height 17
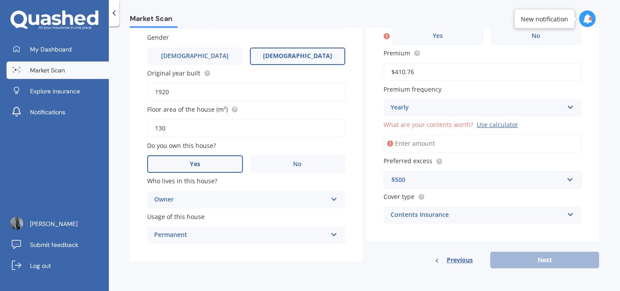
scroll to position [131, 0]
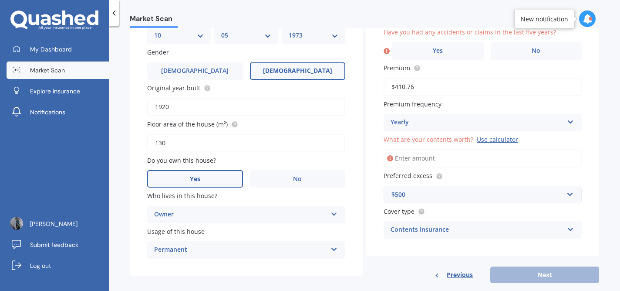
click at [479, 155] on input "What are your contents worth? Use calculator" at bounding box center [483, 158] width 198 height 18
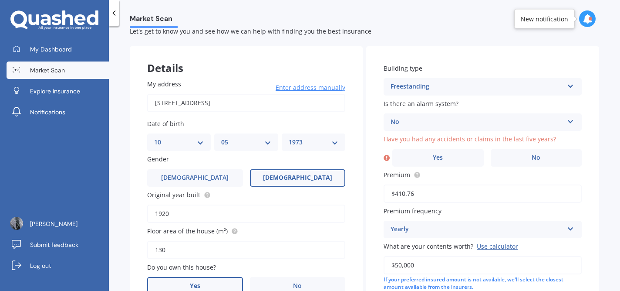
scroll to position [23, 0]
type input "$50,000"
click at [515, 160] on label "No" at bounding box center [536, 158] width 91 height 17
click at [0, 0] on input "No" at bounding box center [0, 0] width 0 height 0
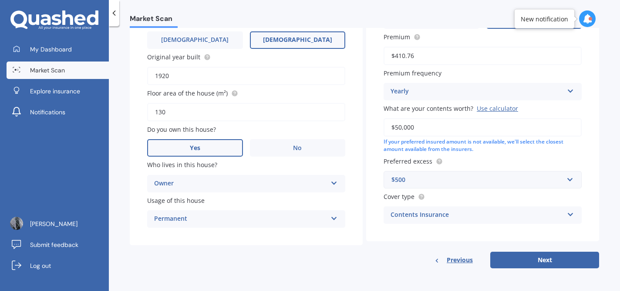
scroll to position [163, 0]
click at [548, 261] on button "Next" at bounding box center [545, 259] width 109 height 17
select select "10"
select select "05"
select select "1973"
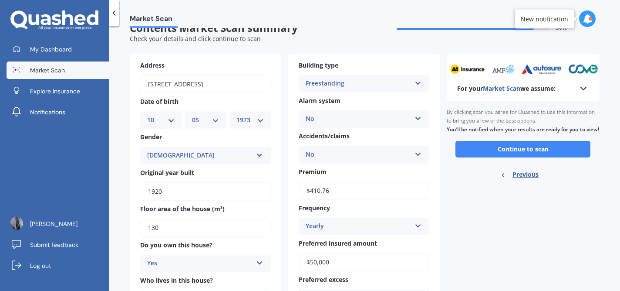
scroll to position [0, 0]
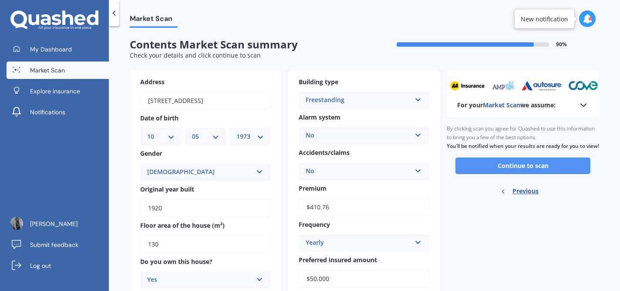
click at [518, 174] on button "Continue to scan" at bounding box center [523, 165] width 135 height 17
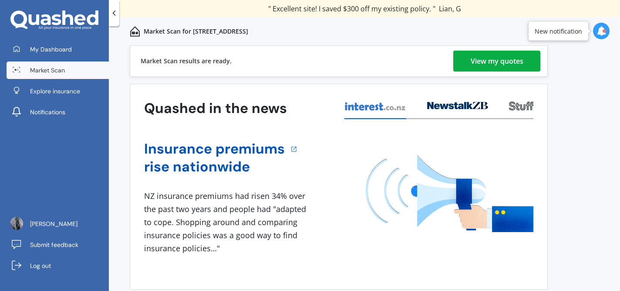
click at [513, 65] on div "View my quotes" at bounding box center [497, 61] width 53 height 21
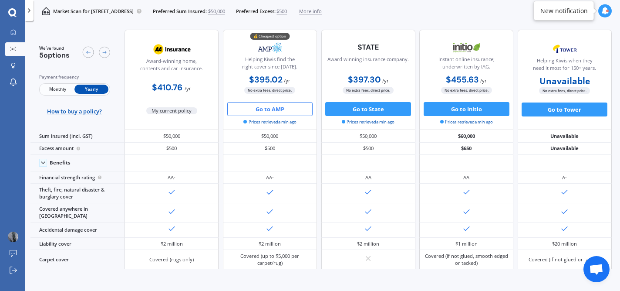
click at [289, 110] on button "Go to AMP" at bounding box center [270, 109] width 86 height 14
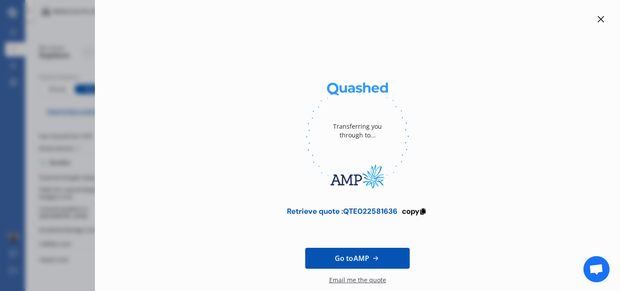
click at [598, 18] on icon at bounding box center [601, 19] width 7 height 7
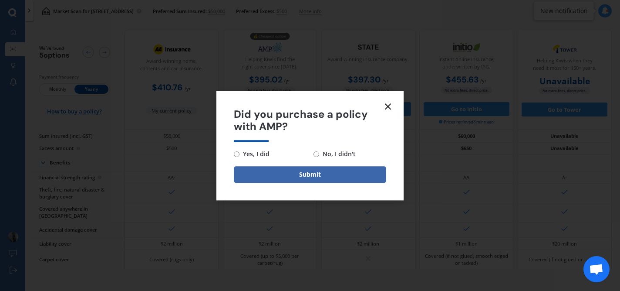
click at [314, 152] on input "No, I didn't" at bounding box center [317, 154] width 6 height 6
radio input "true"
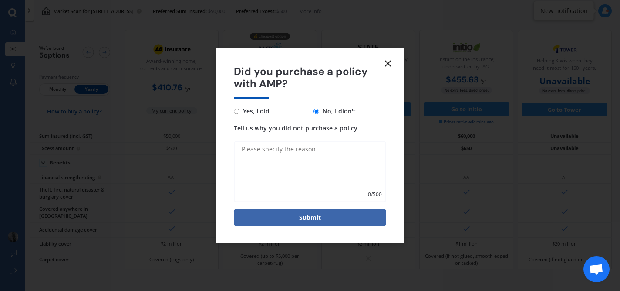
click at [310, 161] on textarea "Tell us why you did not purchase a policy." at bounding box center [310, 171] width 152 height 61
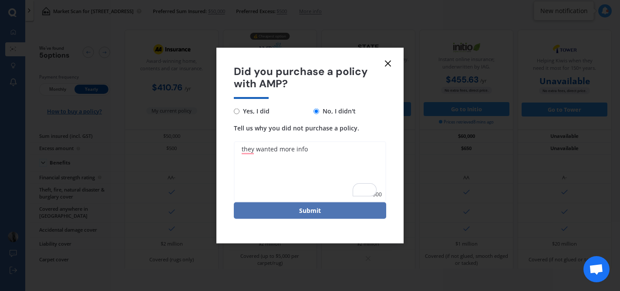
type textarea "they wanted more info"
click at [320, 216] on button "Submit" at bounding box center [310, 210] width 152 height 17
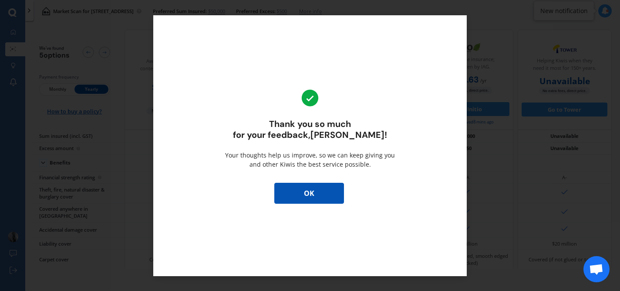
click at [329, 184] on button "OK" at bounding box center [309, 193] width 70 height 21
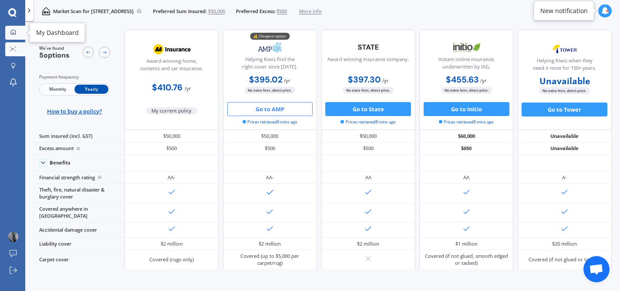
click at [15, 36] on link "My Dashboard" at bounding box center [15, 33] width 20 height 14
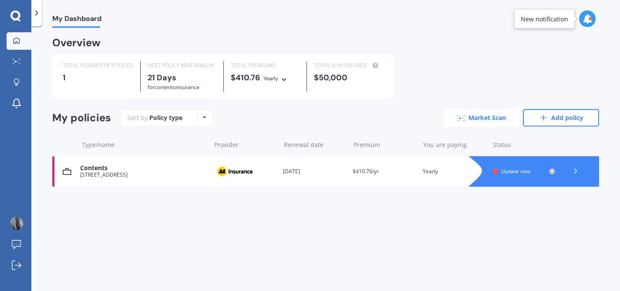
click at [486, 115] on link "Market Scan" at bounding box center [481, 117] width 76 height 17
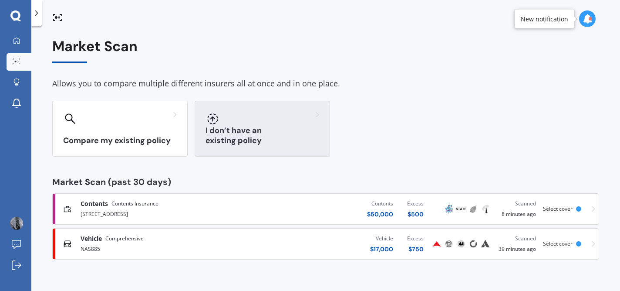
click at [229, 145] on h3 "I don’t have an existing policy" at bounding box center [263, 135] width 114 height 20
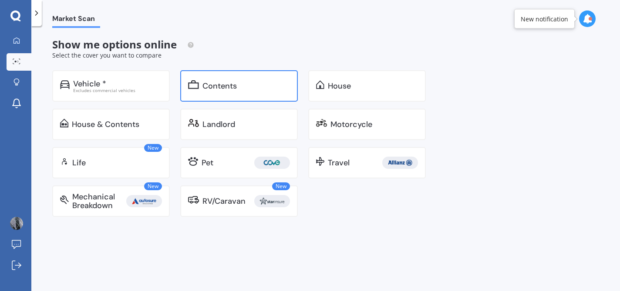
click at [269, 94] on div "Contents" at bounding box center [239, 85] width 118 height 31
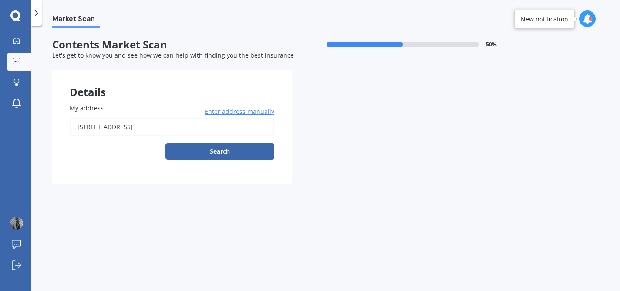
click at [352, 93] on div "Details My address 273 Macandrew Road, Forbury Corner, Dunedin 9012 Enter addre…" at bounding box center [291, 127] width 479 height 114
